Goal: Check status: Check status

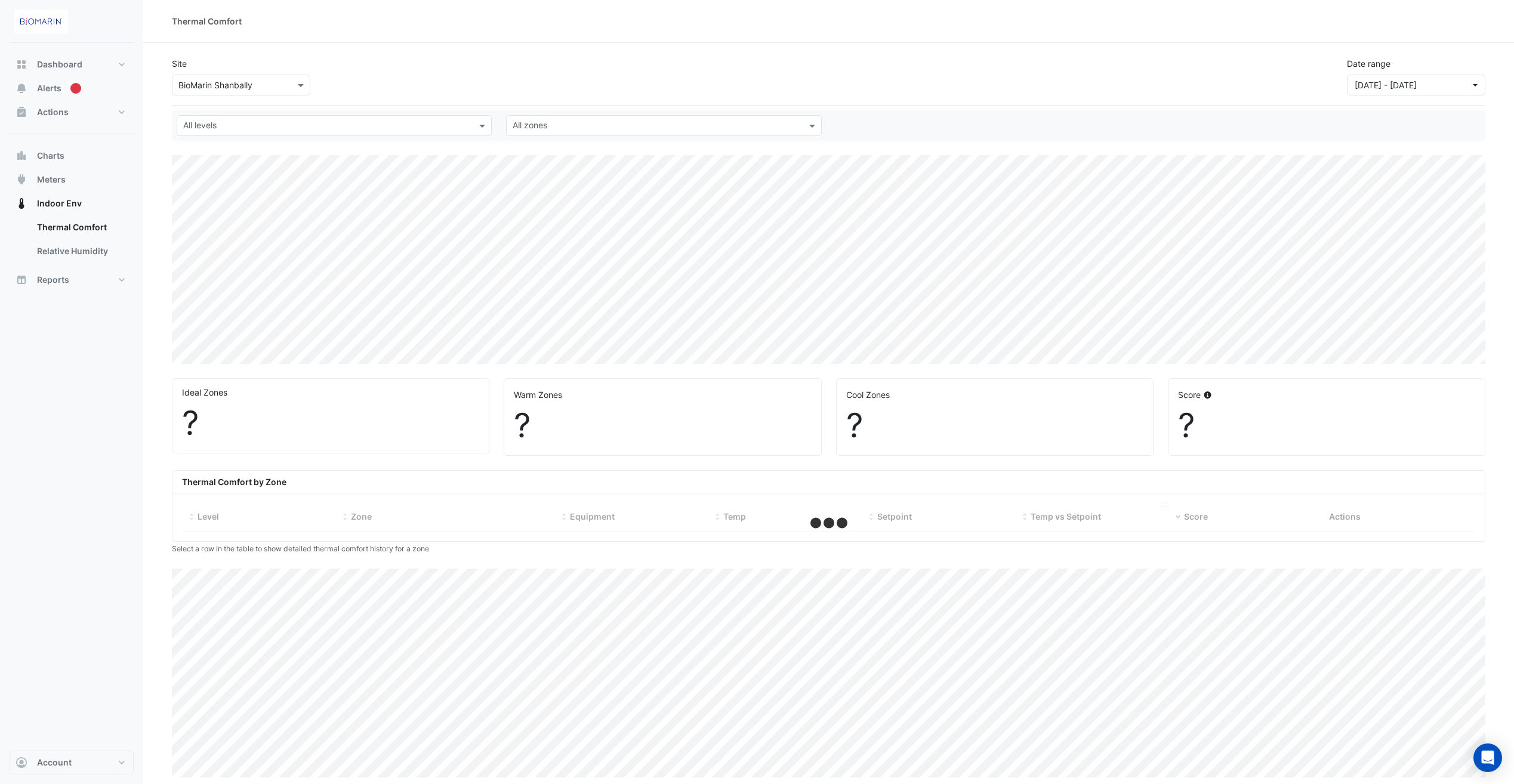
select select "**"
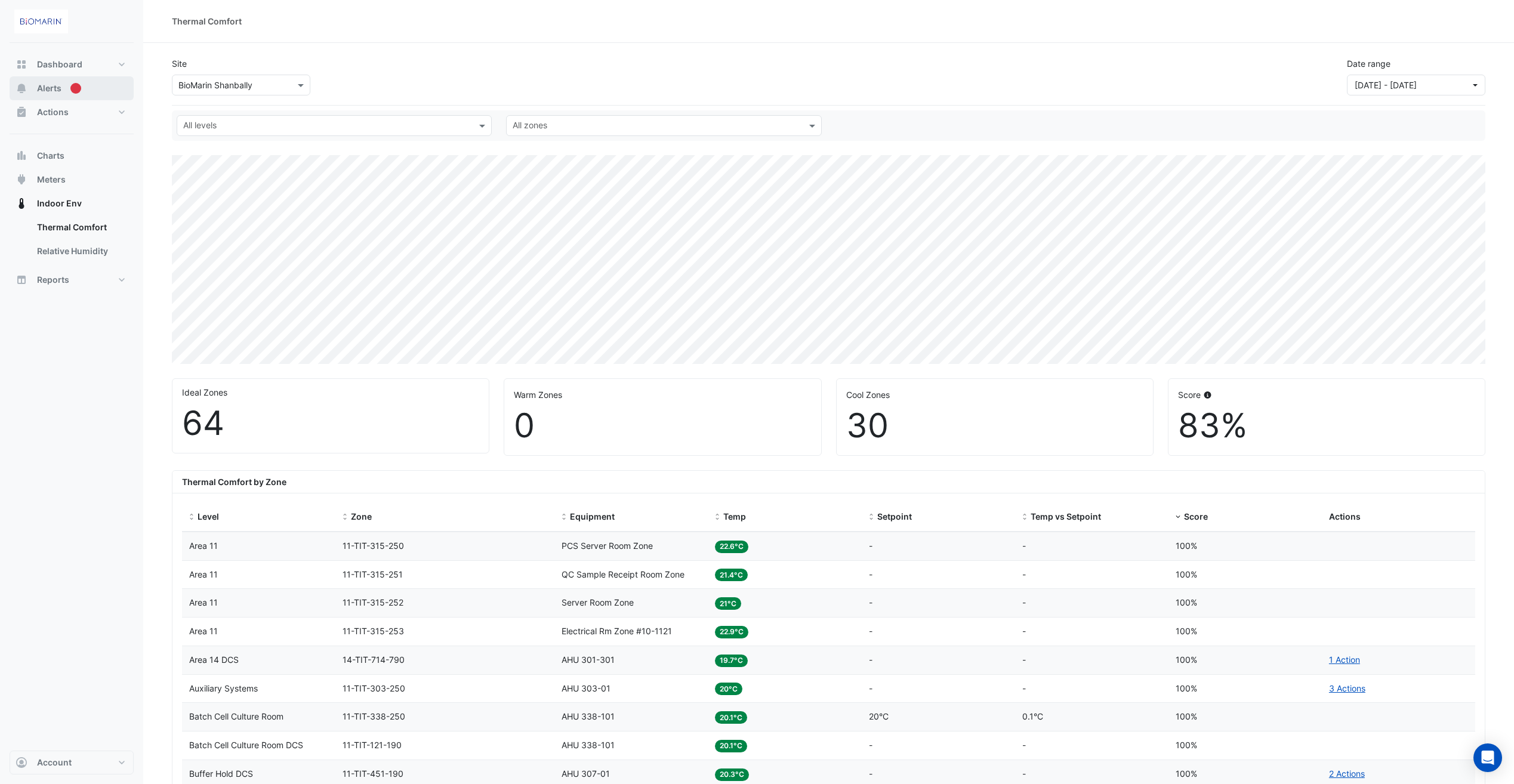
click at [52, 88] on span "Alerts" at bounding box center [49, 88] width 24 height 12
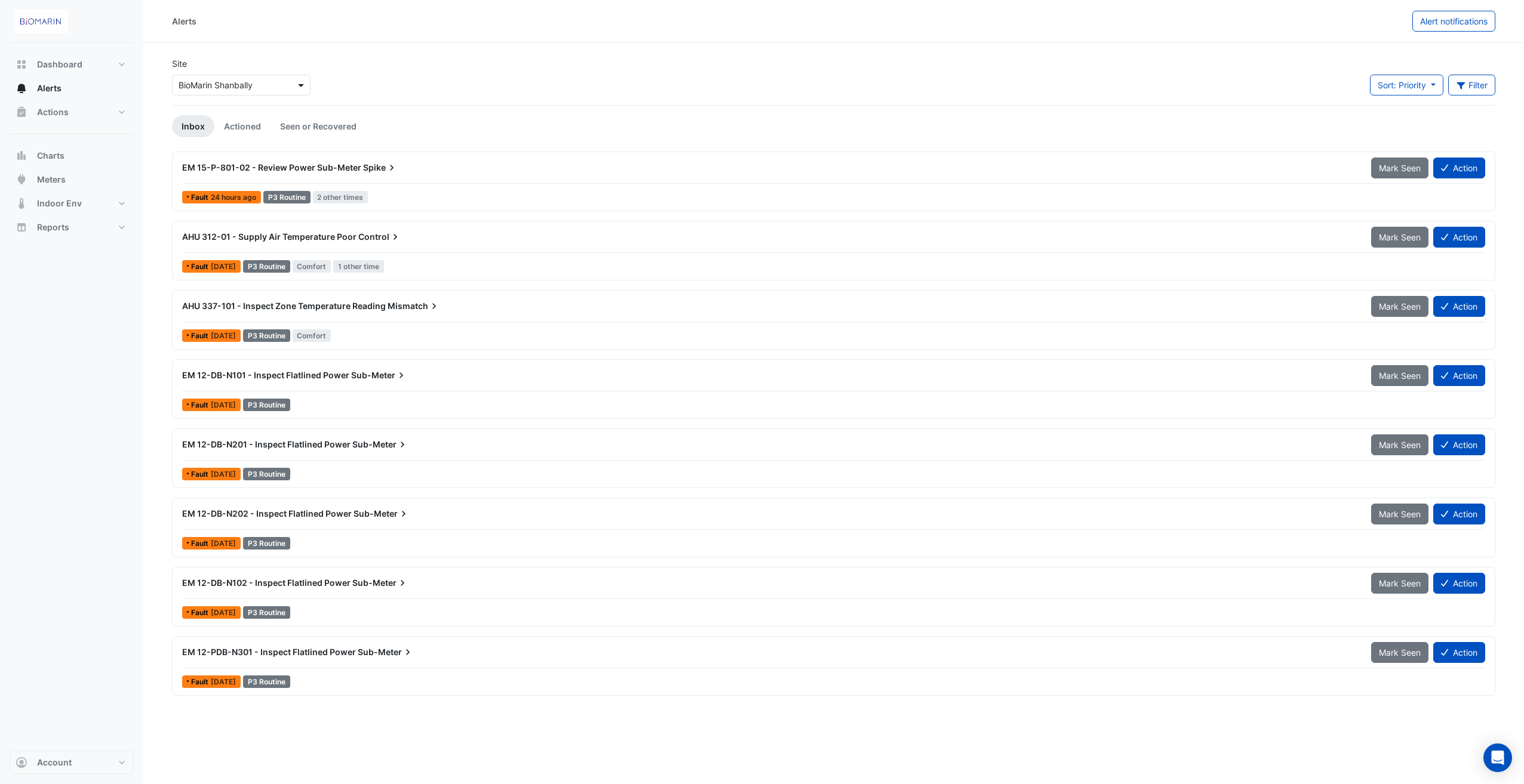
click at [300, 86] on span at bounding box center [302, 85] width 15 height 13
click at [242, 111] on span "BioMarin Shanbally" at bounding box center [219, 111] width 74 height 10
click at [60, 115] on span "Actions" at bounding box center [52, 112] width 32 height 12
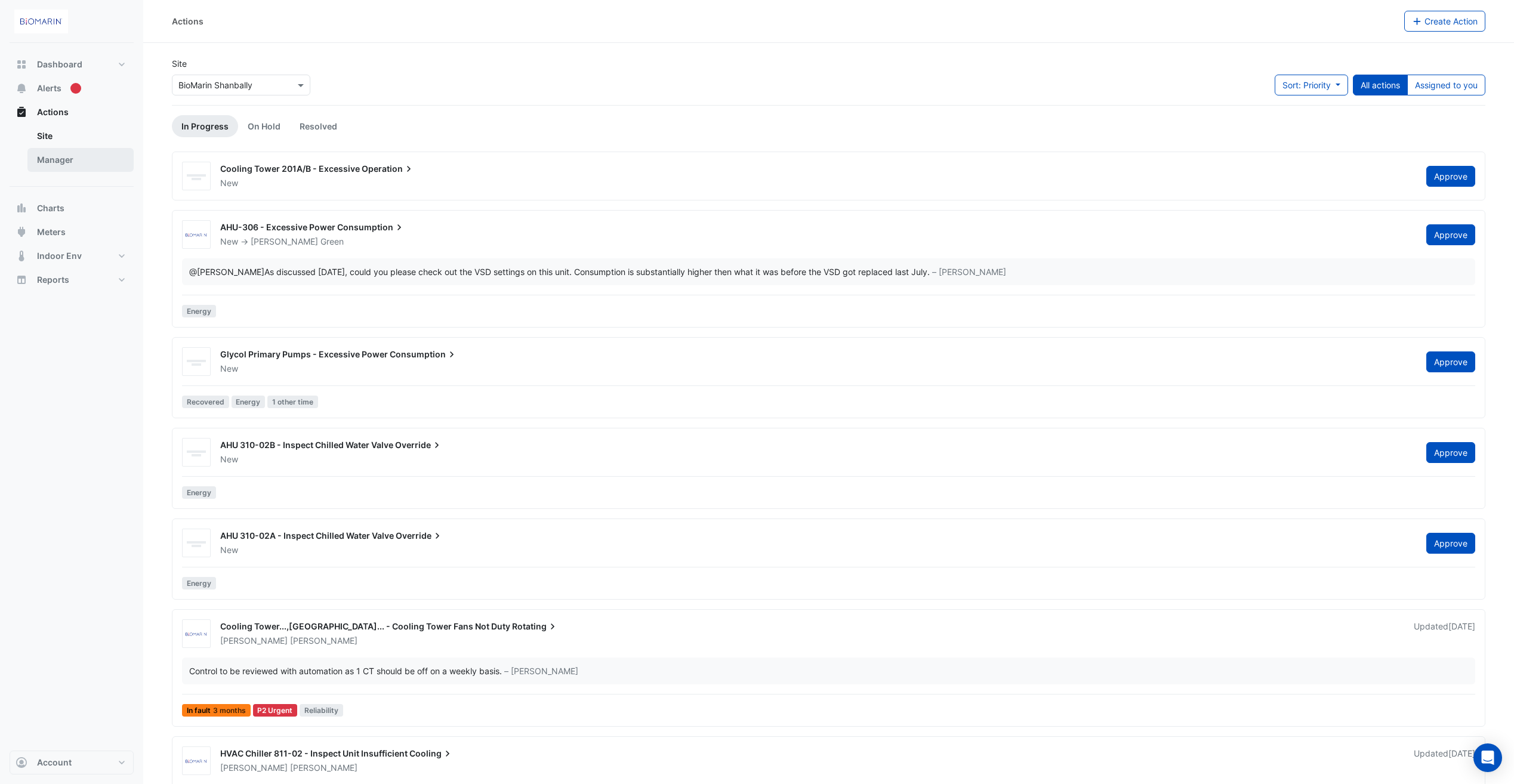
click at [61, 165] on link "Manager" at bounding box center [80, 160] width 106 height 24
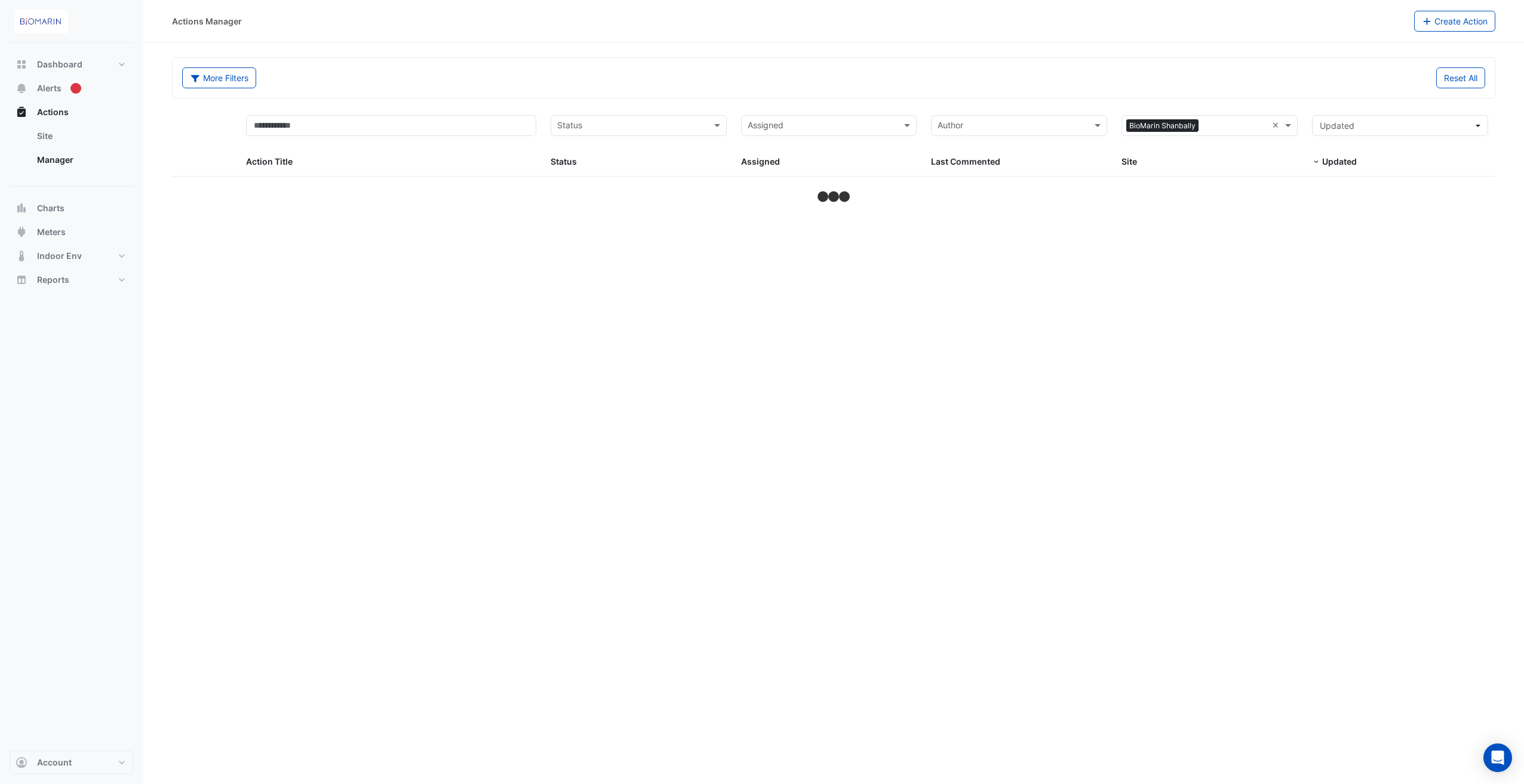
select select "**"
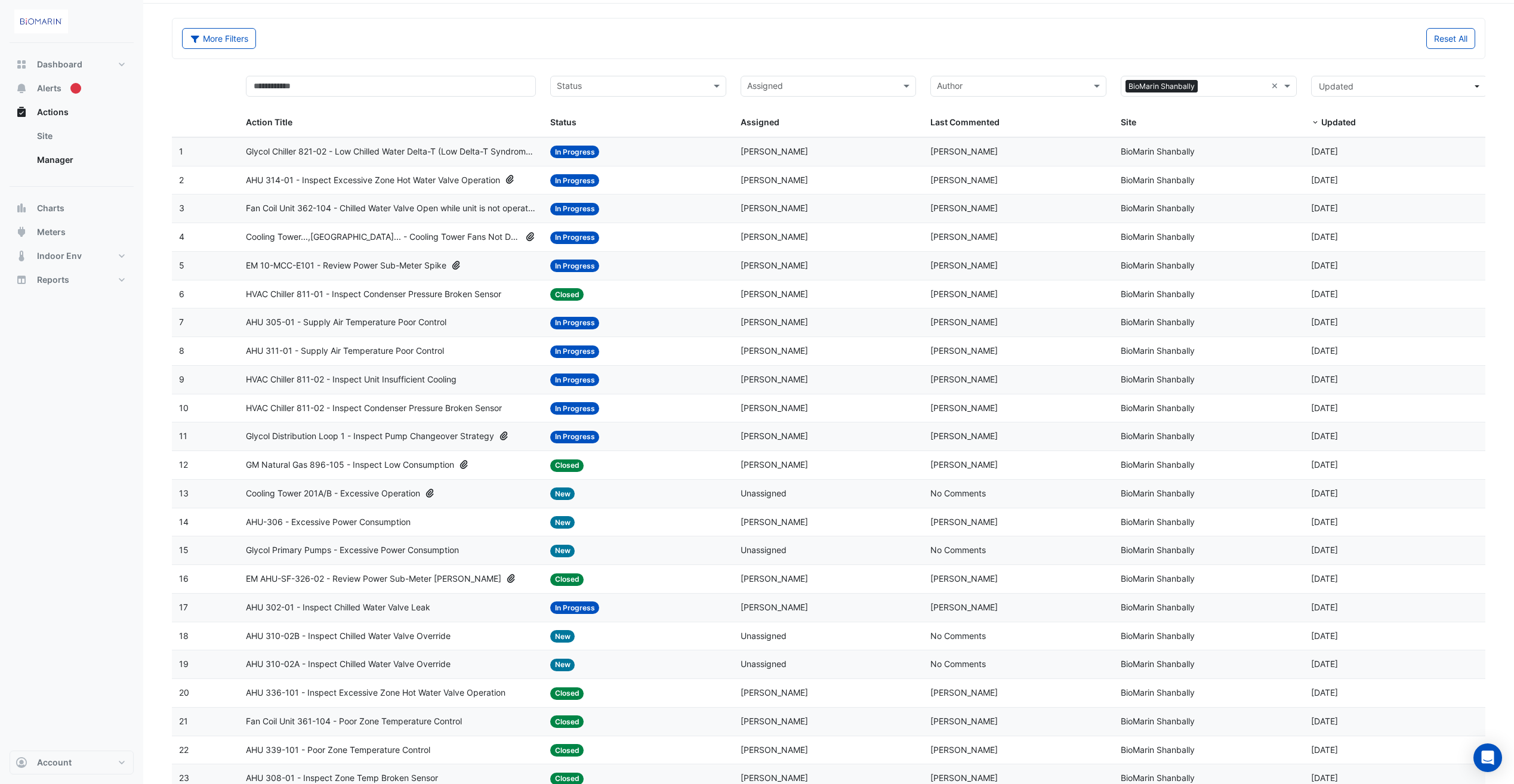
scroll to position [60, 0]
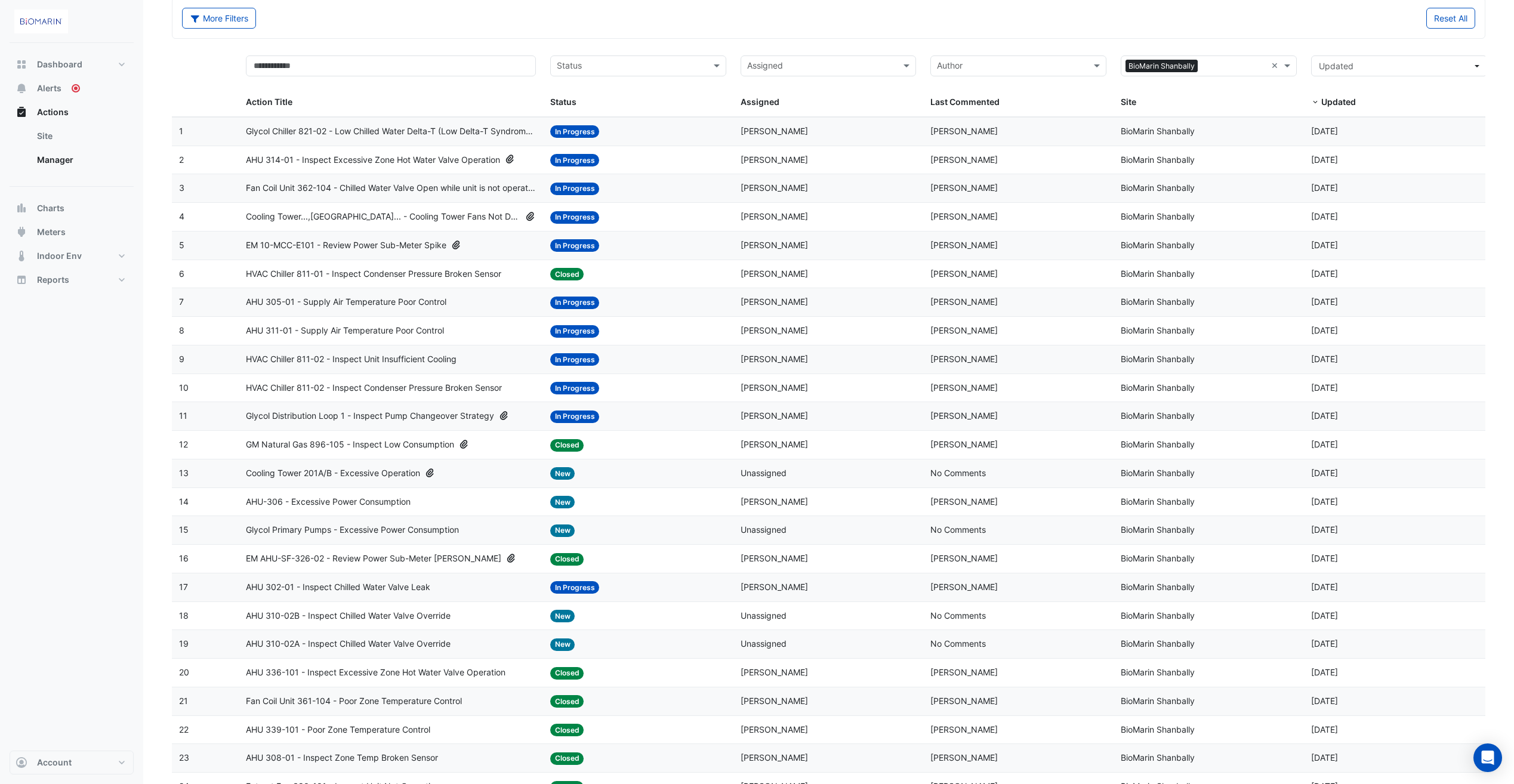
click at [308, 126] on span "Glycol Chiller 821-02 - Low Chilled Water Delta-T (Low Delta-T Syndrome) (Statu…" at bounding box center [391, 132] width 290 height 14
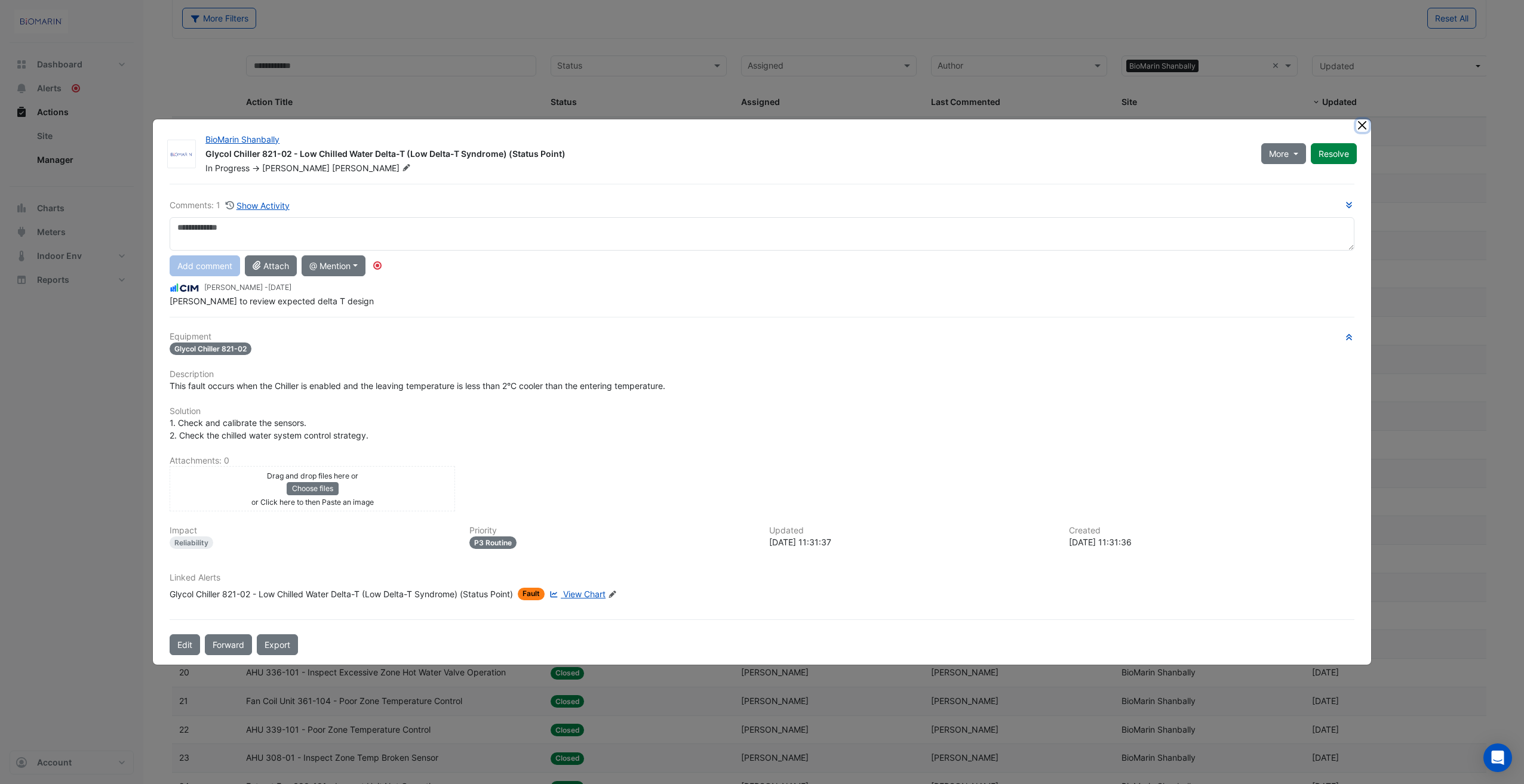
click at [1362, 126] on button "Close" at bounding box center [1362, 125] width 13 height 13
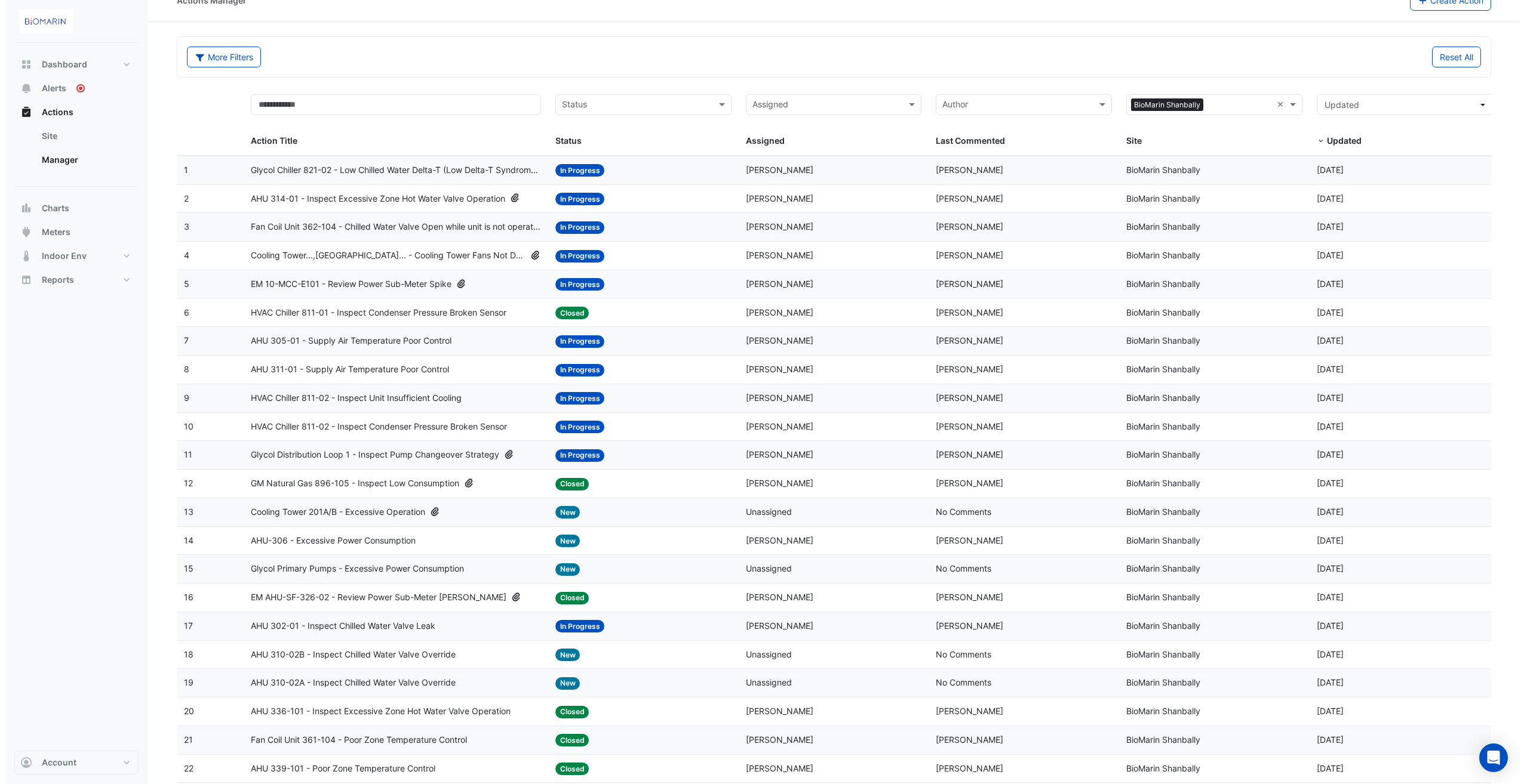
scroll to position [0, 0]
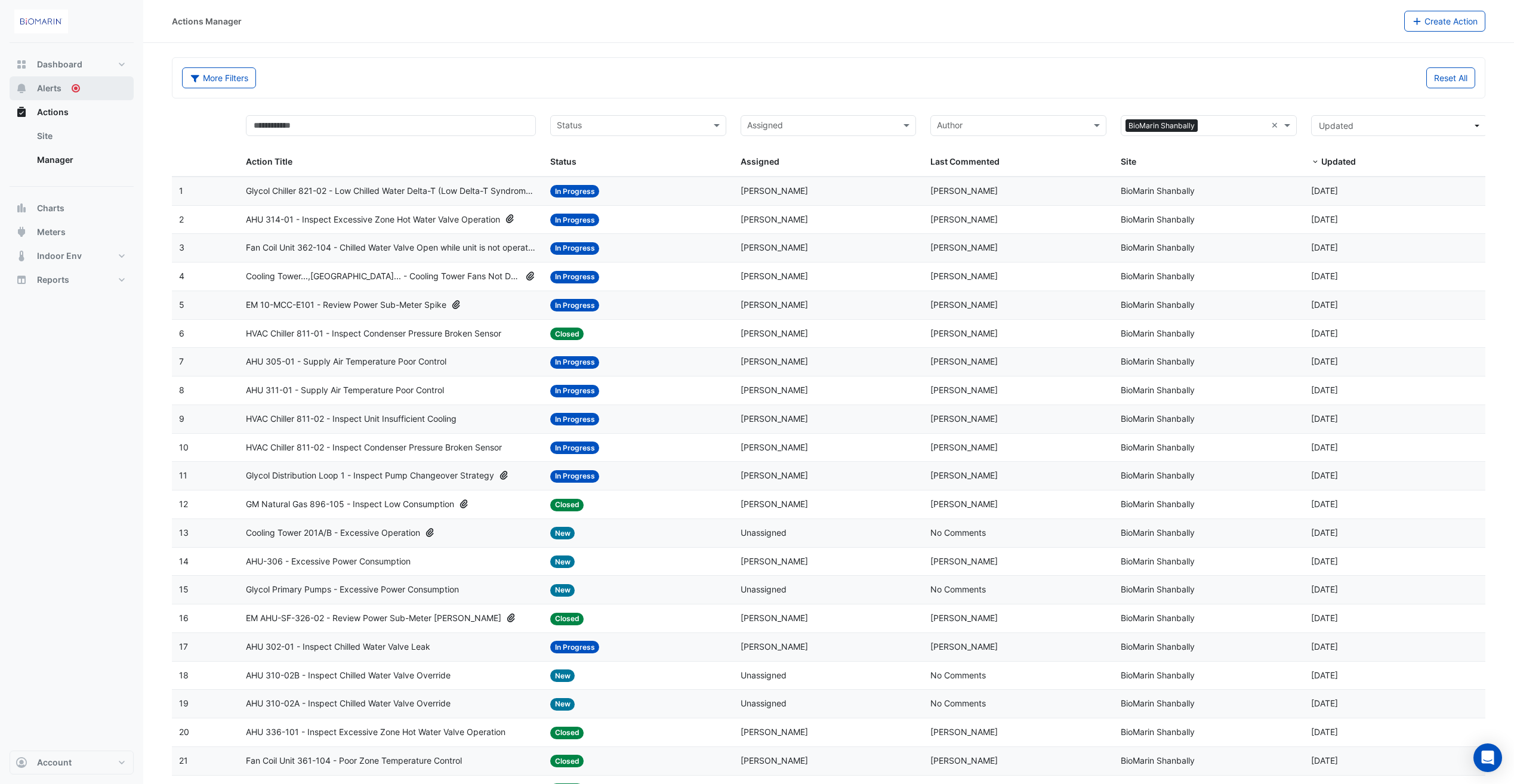
click at [54, 88] on span "Alerts" at bounding box center [49, 88] width 24 height 12
